Goal: Information Seeking & Learning: Learn about a topic

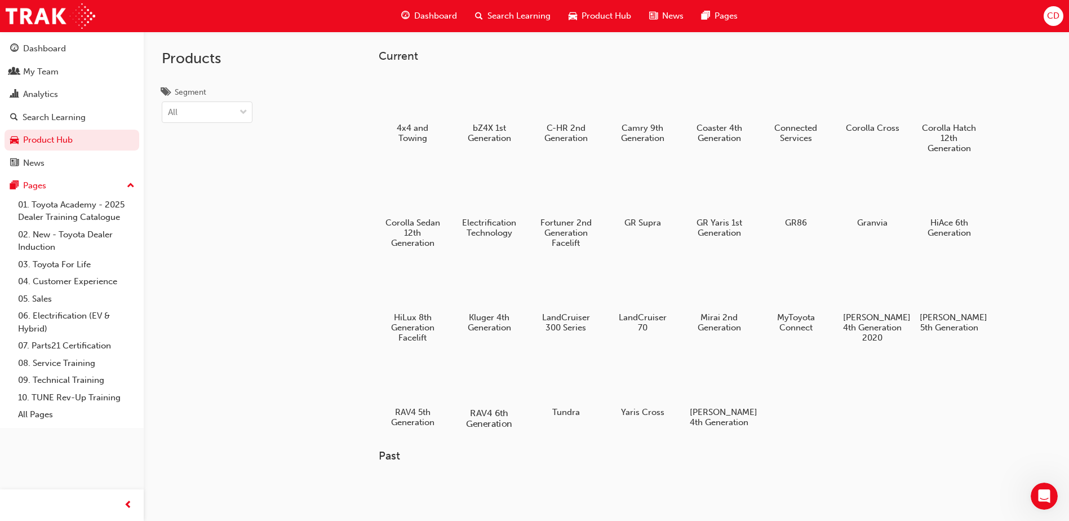
click at [497, 377] on div at bounding box center [489, 380] width 63 height 45
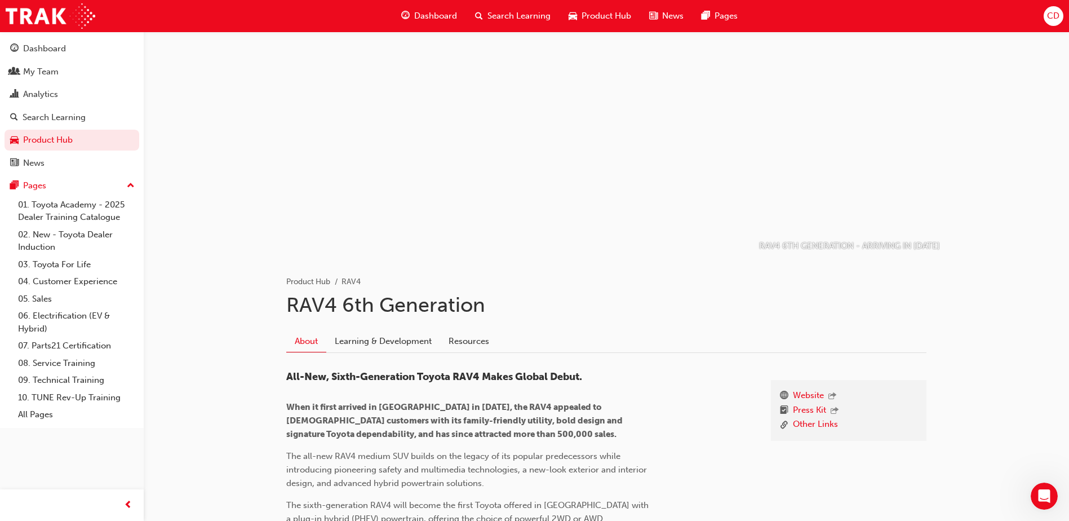
drag, startPoint x: 679, startPoint y: 302, endPoint x: 659, endPoint y: 303, distance: 19.8
click at [659, 303] on h1 "RAV4 6th Generation" at bounding box center [606, 305] width 640 height 25
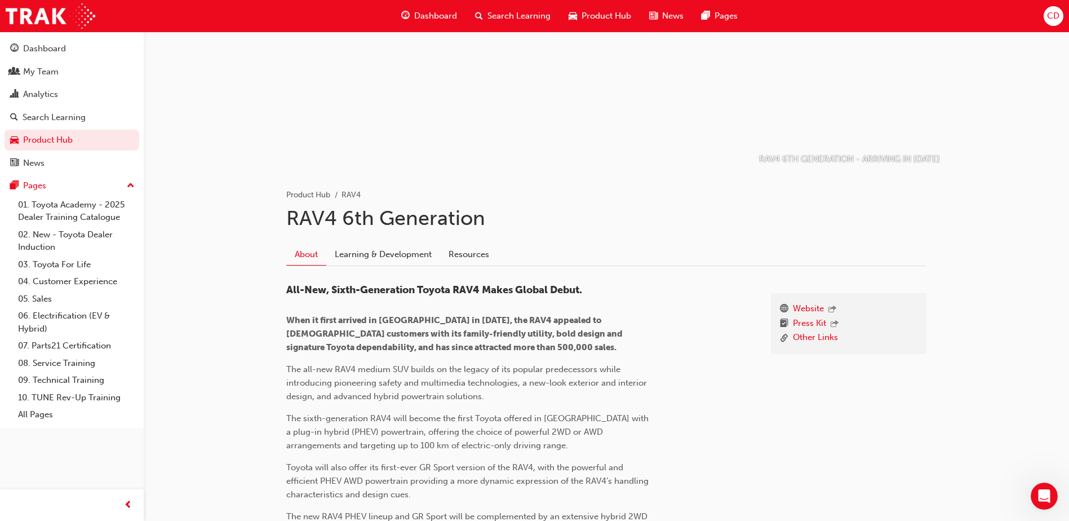
scroll to position [113, 0]
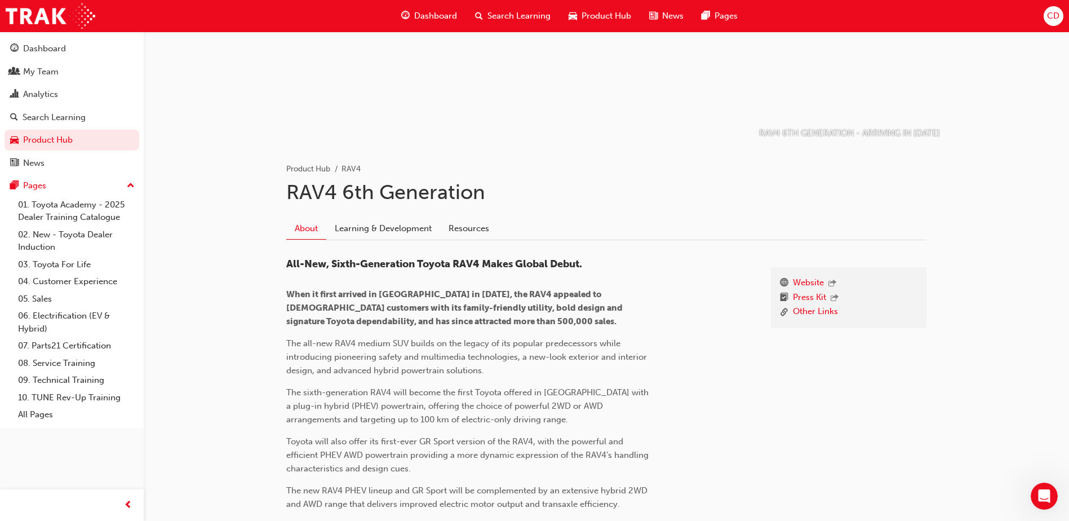
click at [390, 228] on link "Learning & Development" at bounding box center [383, 228] width 114 height 21
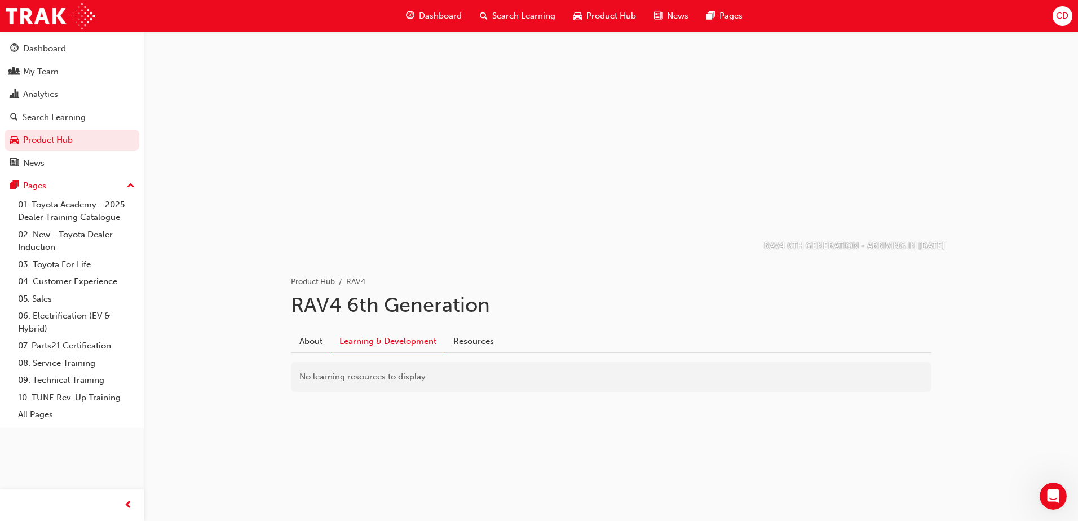
click at [435, 9] on div "Dashboard" at bounding box center [434, 16] width 74 height 23
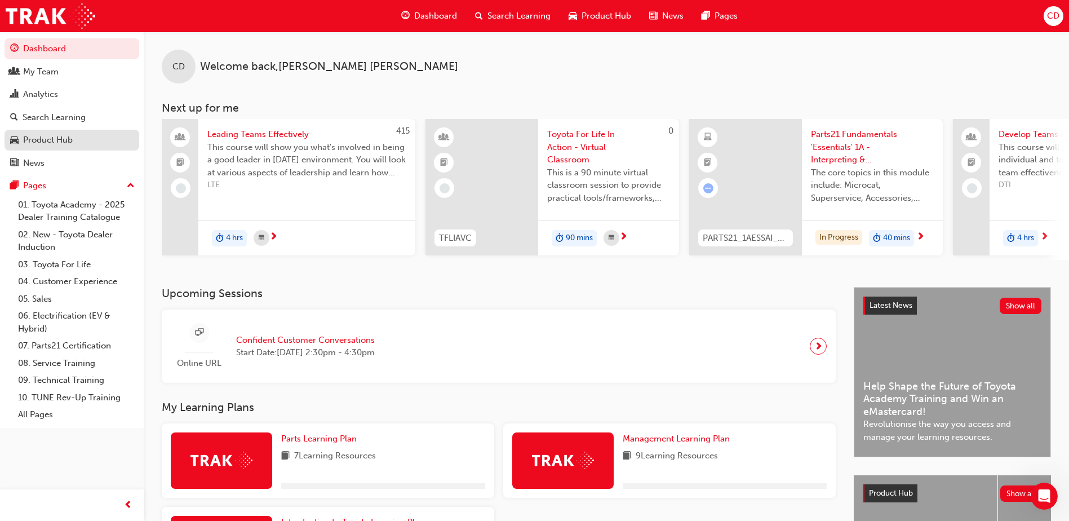
click at [52, 141] on div "Product Hub" at bounding box center [48, 140] width 50 height 13
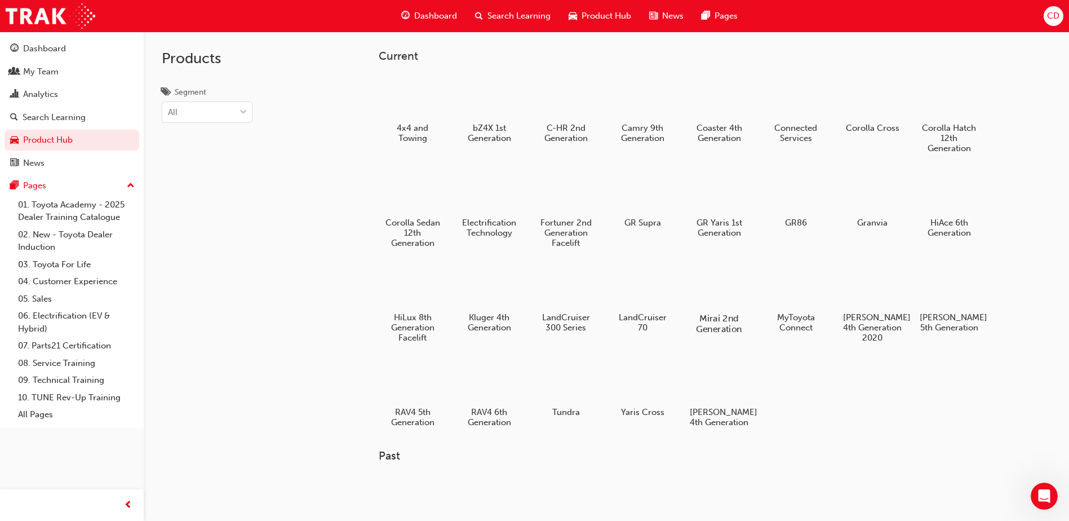
click at [715, 294] on div at bounding box center [719, 285] width 63 height 45
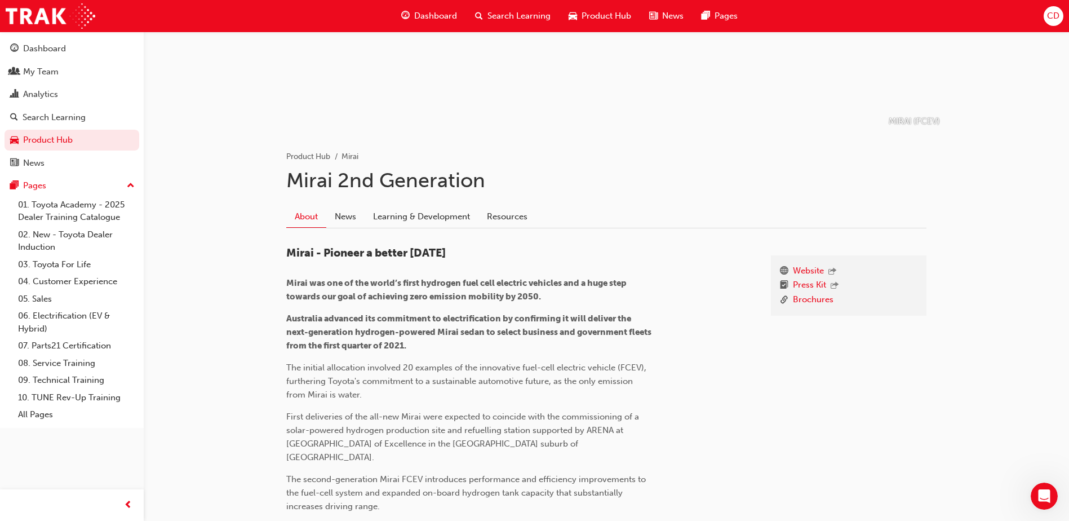
scroll to position [169, 0]
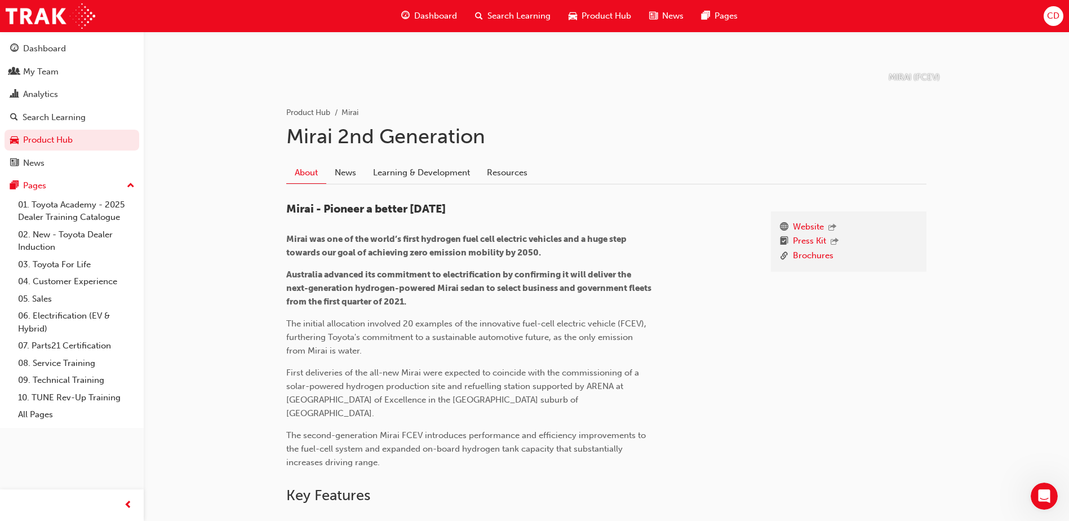
click at [820, 432] on div "Website Press Kit Brochures" at bounding box center [849, 335] width 156 height 248
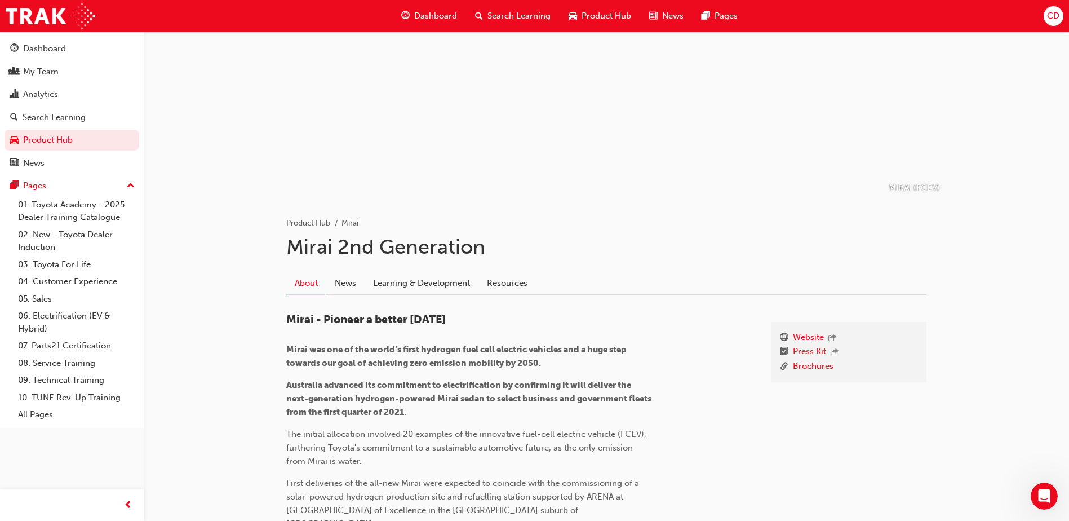
scroll to position [56, 0]
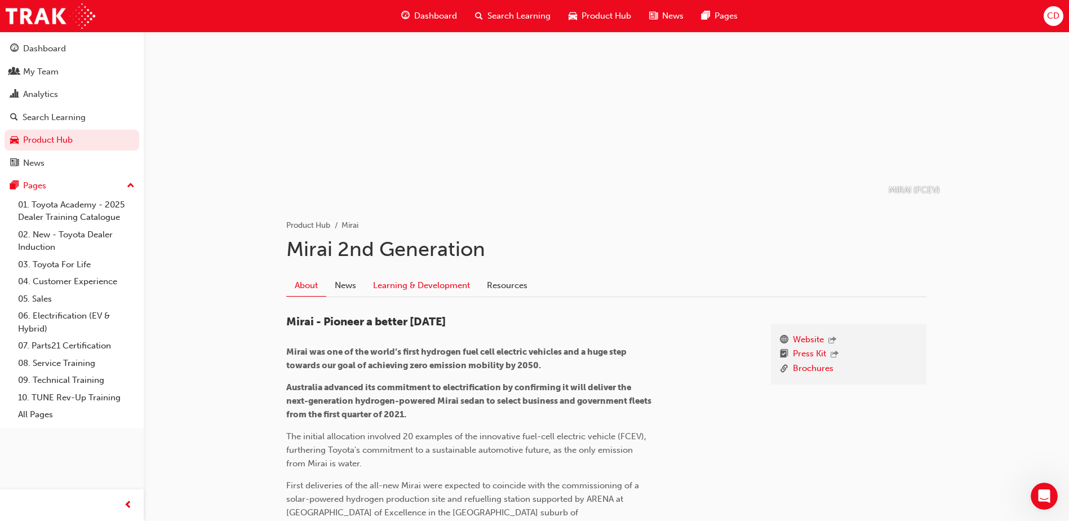
click at [422, 284] on link "Learning & Development" at bounding box center [422, 285] width 114 height 21
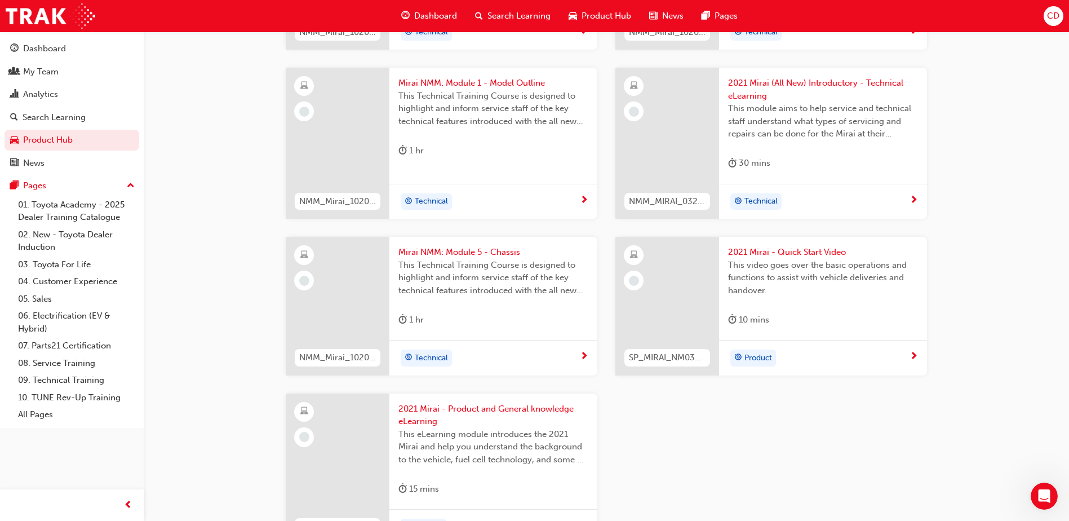
scroll to position [676, 0]
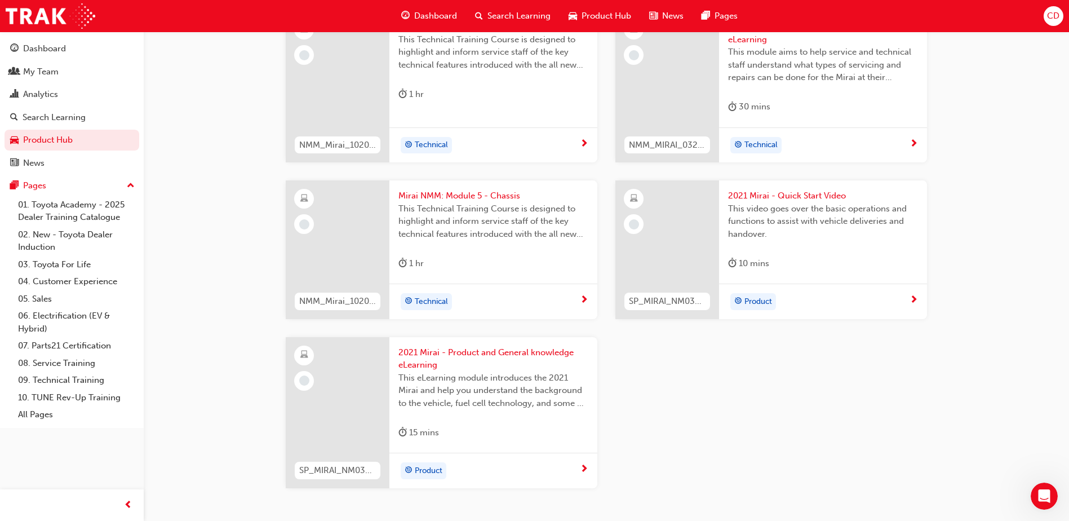
click at [493, 350] on span "2021 Mirai - Product and General knowledge eLearning" at bounding box center [494, 358] width 190 height 25
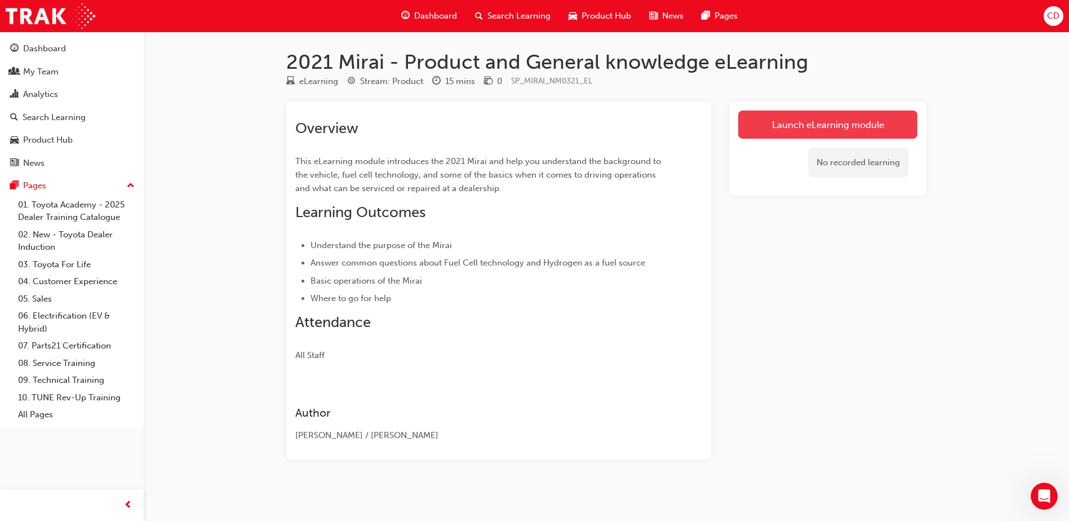
click at [811, 127] on link "Launch eLearning module" at bounding box center [827, 124] width 179 height 28
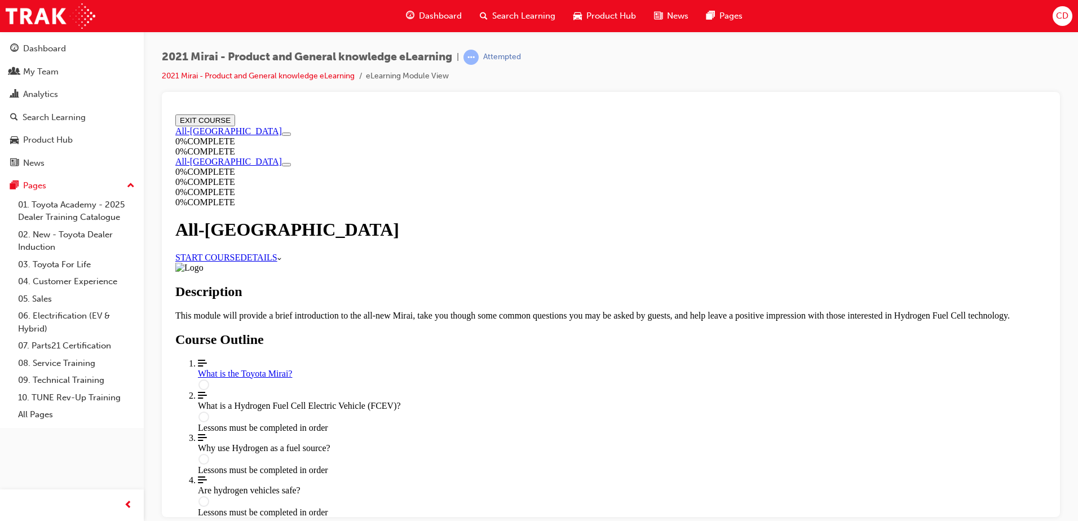
click at [240, 252] on link "START COURSE" at bounding box center [207, 257] width 65 height 10
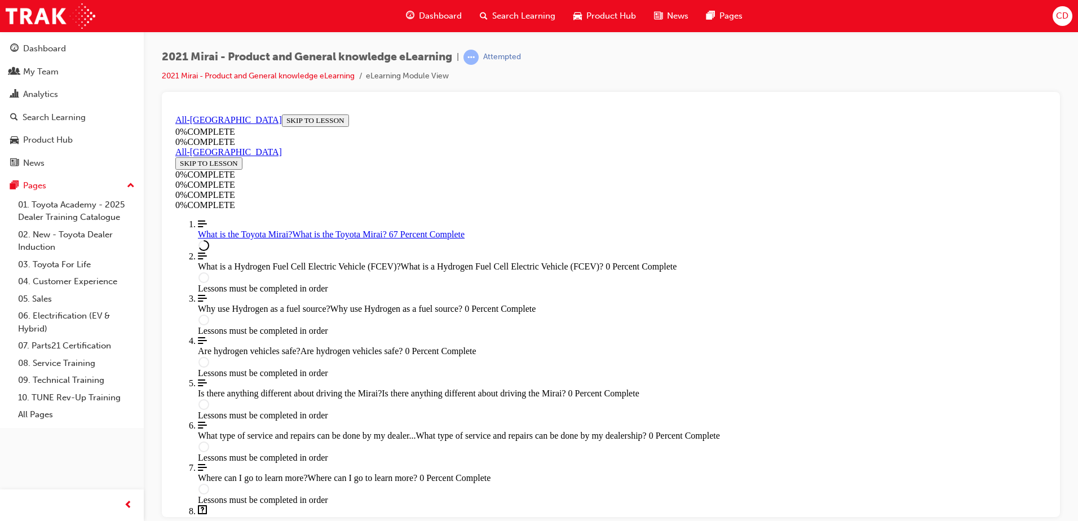
scroll to position [1547, 0]
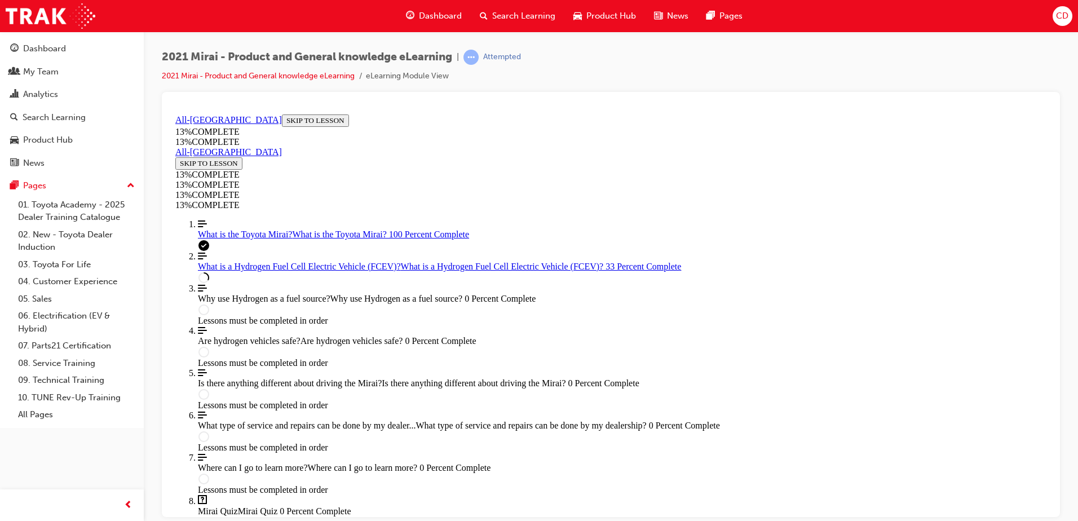
scroll to position [1015, 0]
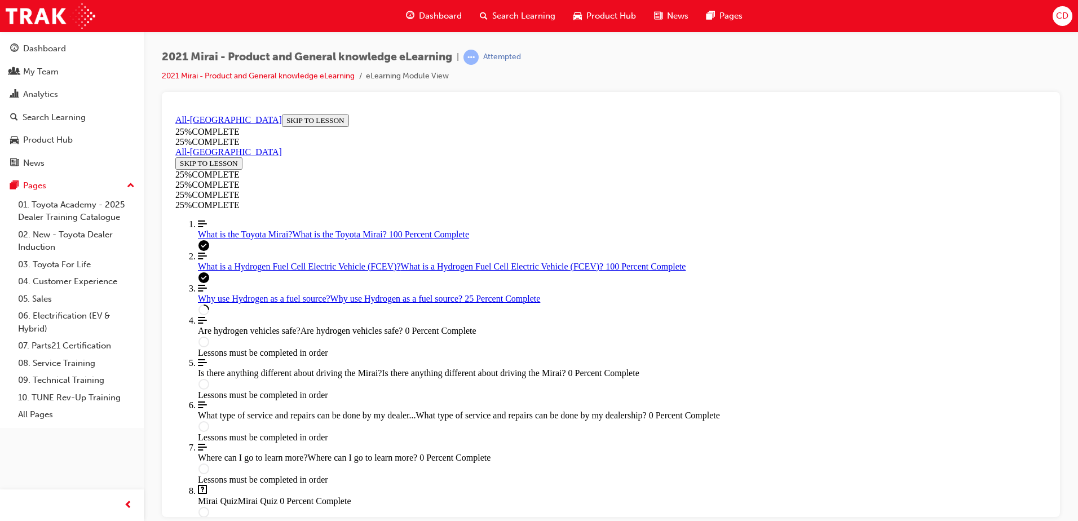
scroll to position [39, 0]
